Goal: Find specific page/section: Find specific page/section

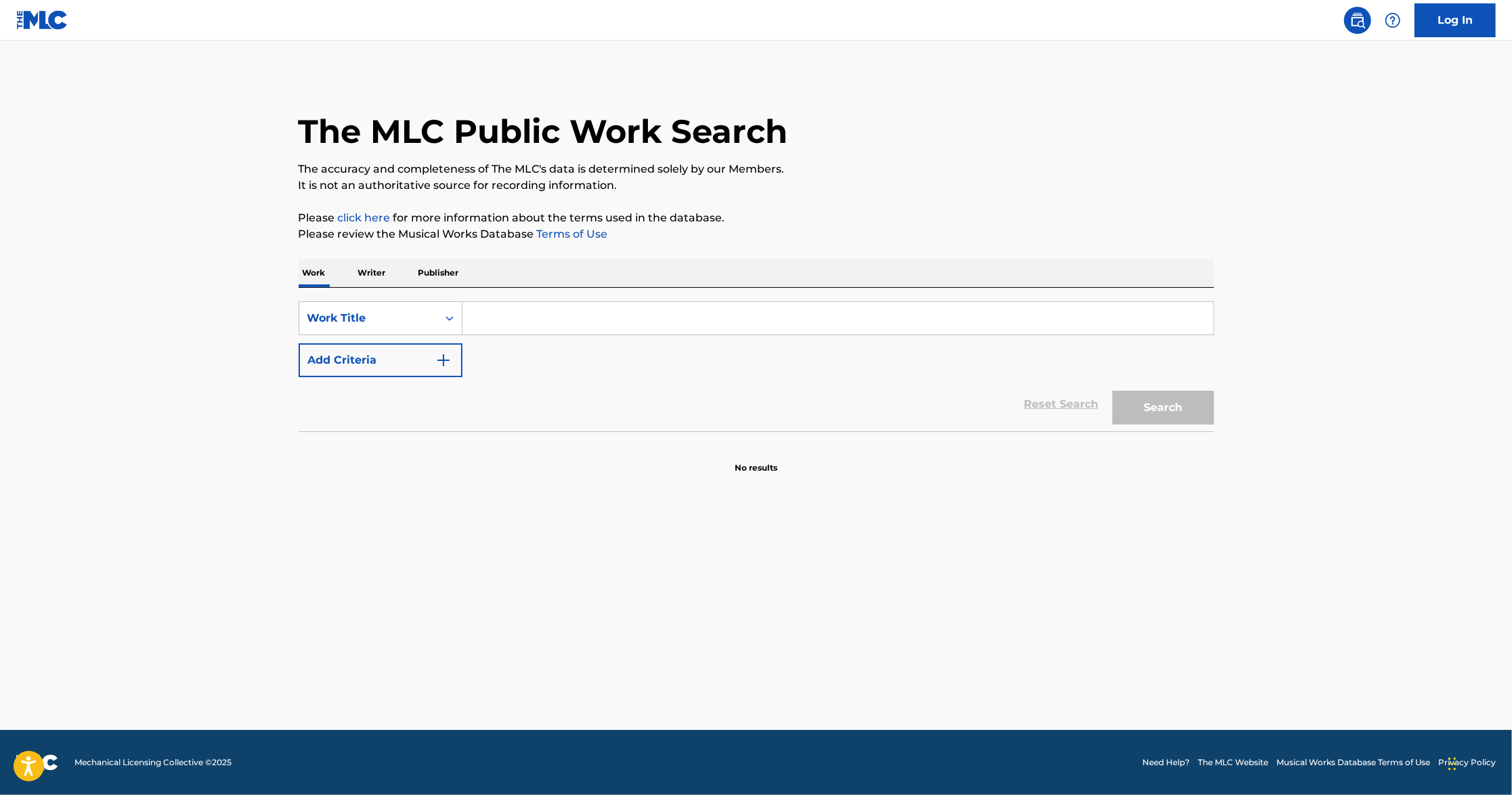
click at [586, 298] on div "SearchWithCriteria2112b299-0bed-45a9-a1f2-f6e294dae6f8 Work Title Add Criteria …" at bounding box center [756, 359] width 915 height 144
click at [573, 310] on input "Search Form" at bounding box center [838, 319] width 751 height 33
paste input "Infra 1"
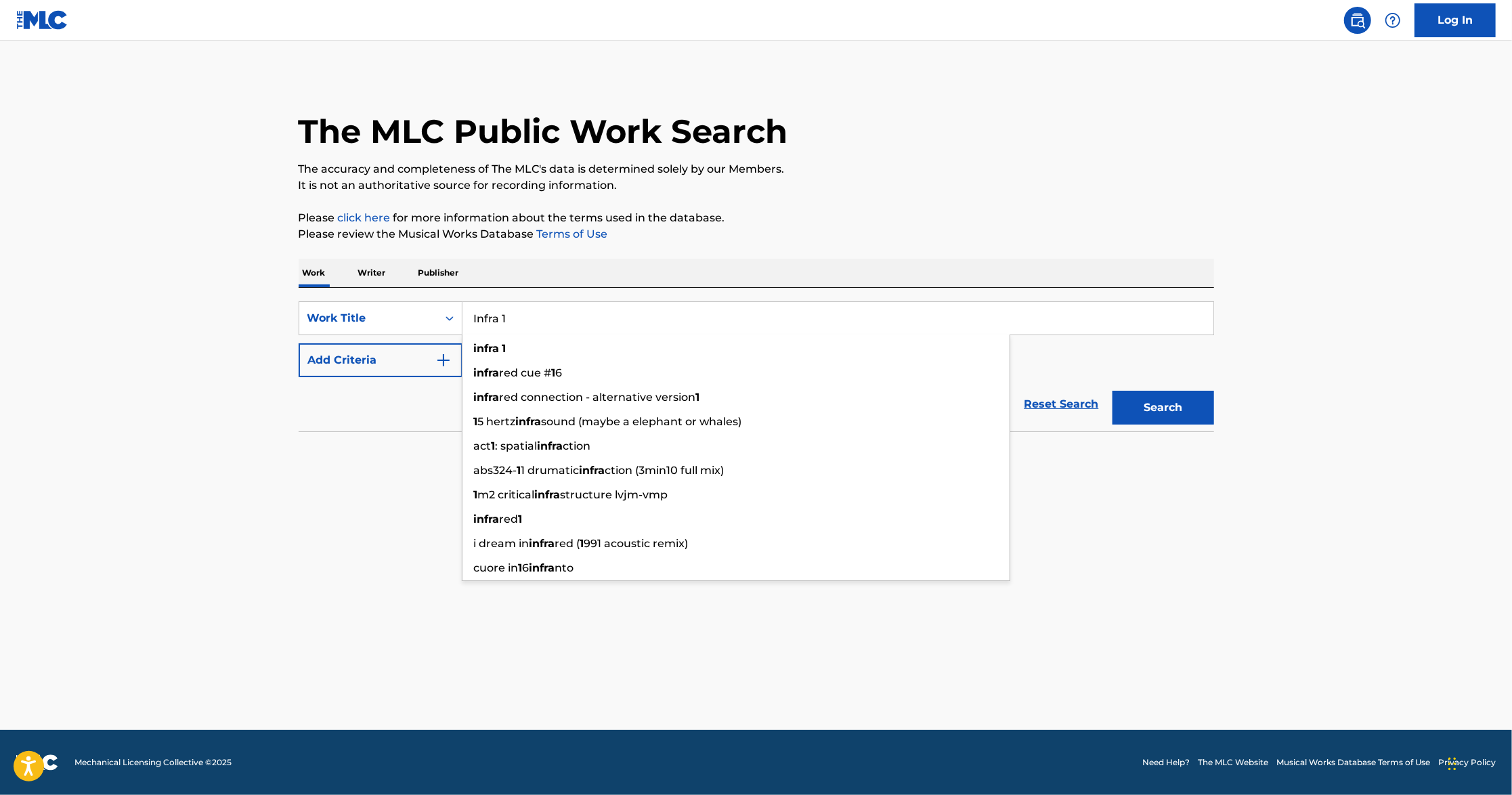
type input "Infra 1"
click at [1112, 391] on button "Search" at bounding box center [1162, 408] width 101 height 34
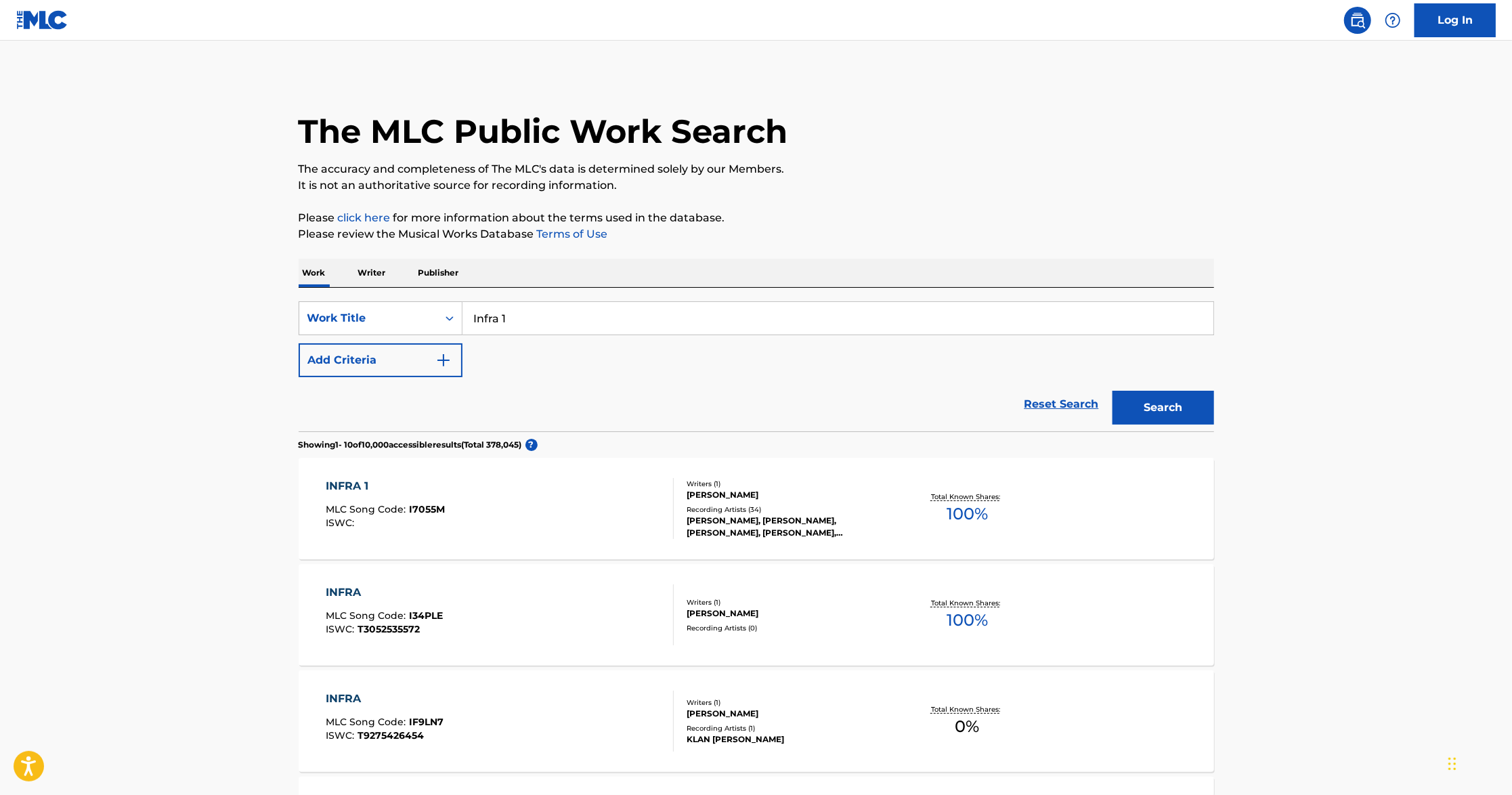
click at [835, 483] on div "Writers ( 1 )" at bounding box center [789, 484] width 205 height 11
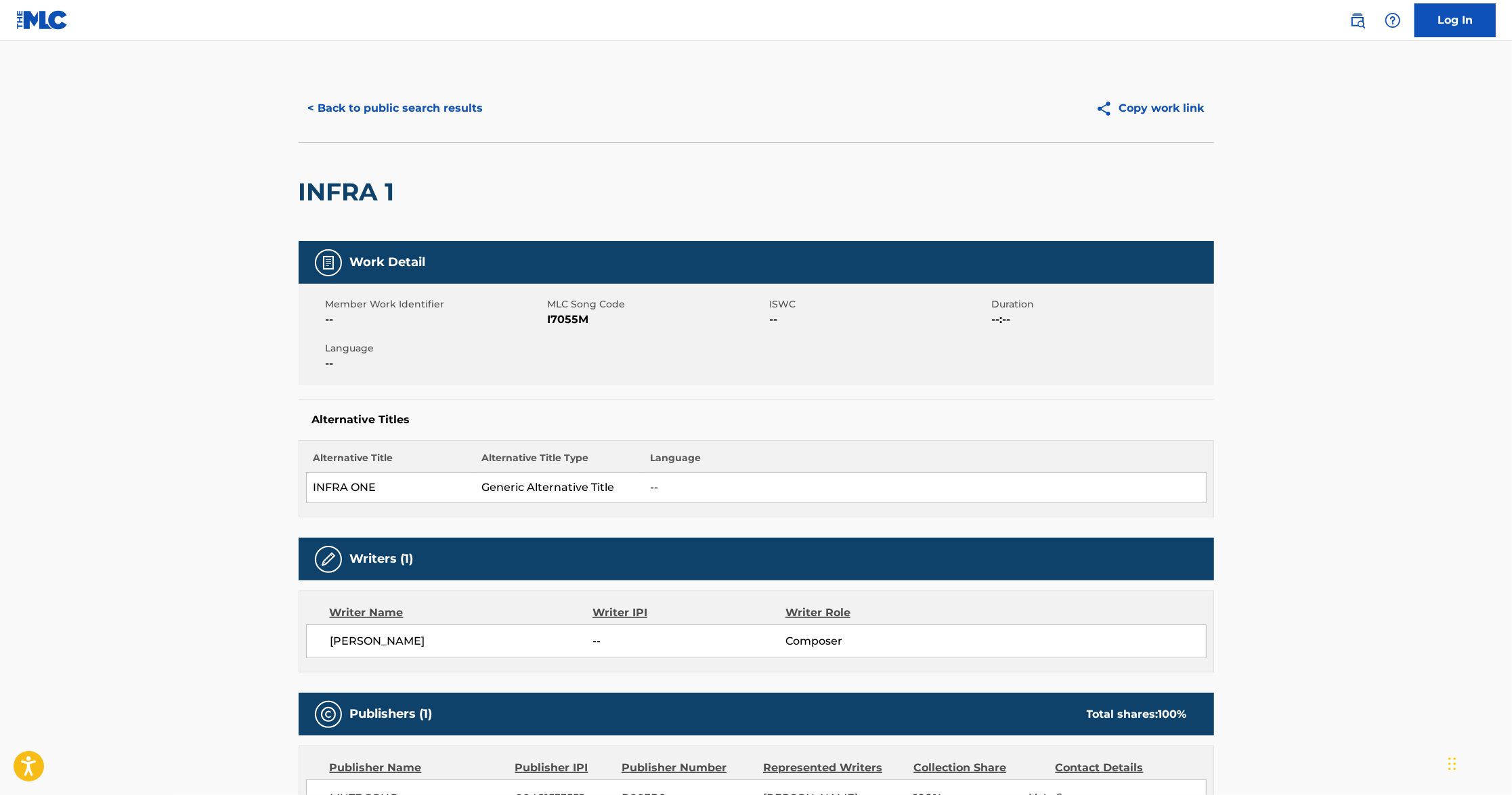
click at [327, 112] on button "< Back to public search results" at bounding box center [395, 108] width 194 height 34
